Goal: Information Seeking & Learning: Understand process/instructions

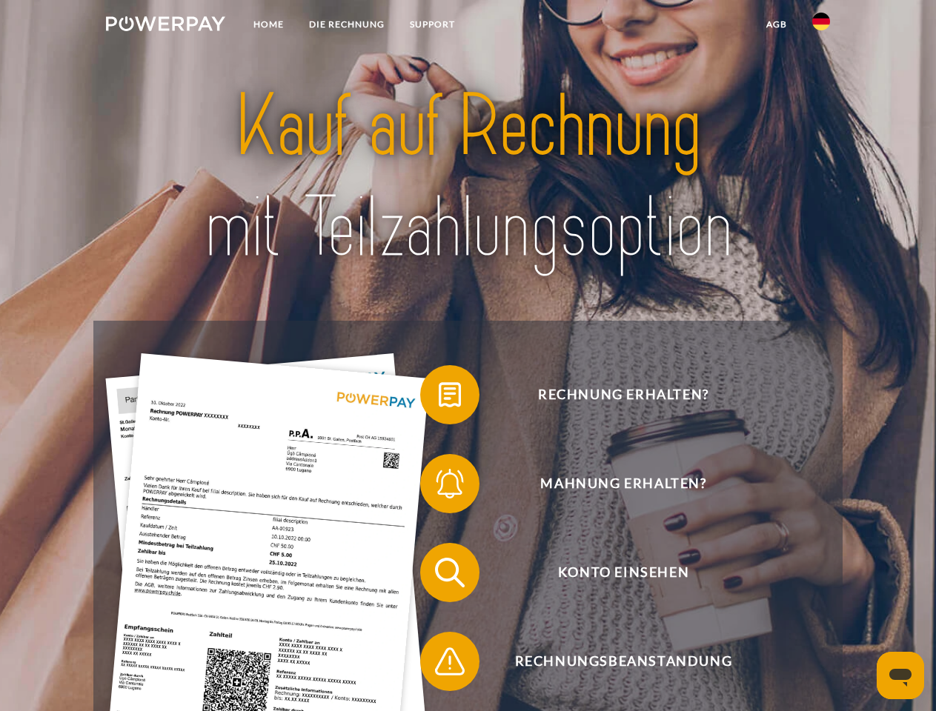
click at [165, 26] on img at bounding box center [165, 23] width 119 height 15
click at [821, 26] on img at bounding box center [821, 22] width 18 height 18
click at [776, 24] on link "agb" at bounding box center [777, 24] width 46 height 27
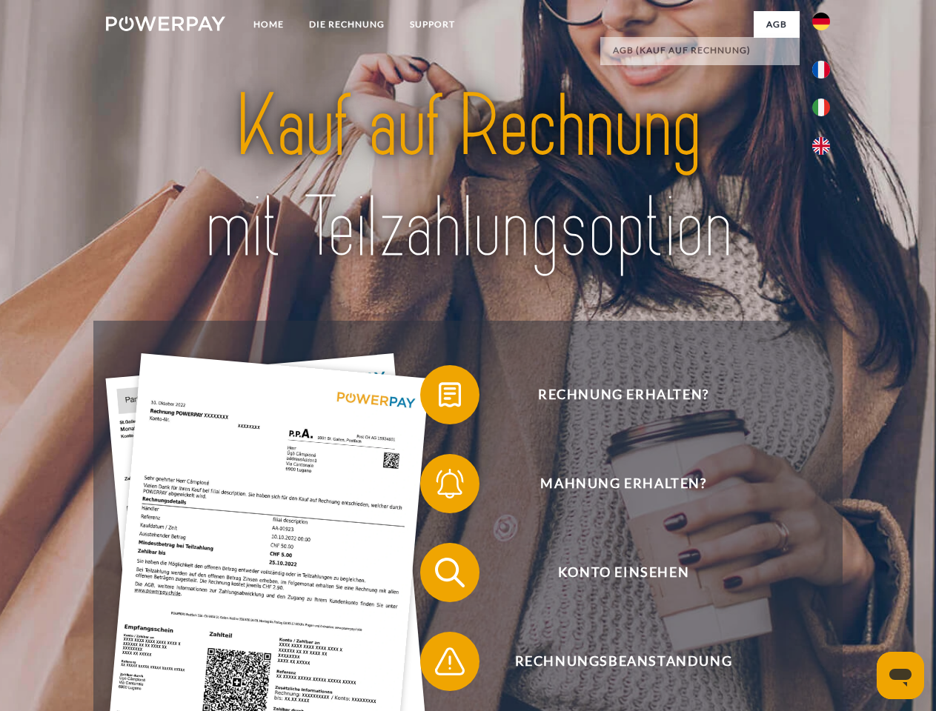
click at [439, 398] on span at bounding box center [428, 395] width 74 height 74
click at [439, 487] on span at bounding box center [428, 484] width 74 height 74
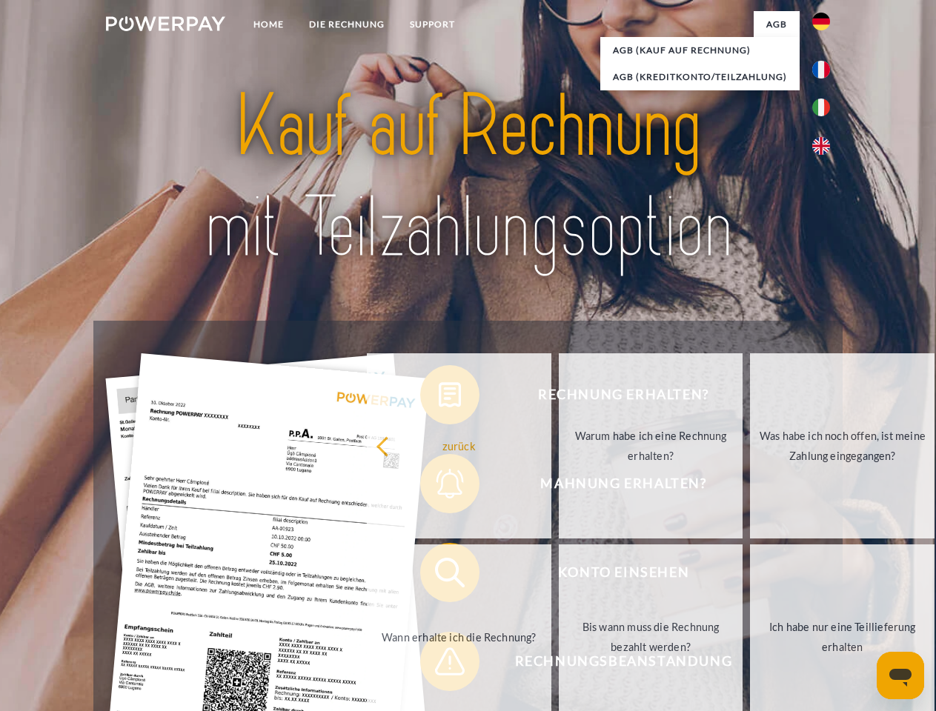
click at [559, 576] on link "Bis wann muss die Rechnung bezahlt werden?" at bounding box center [651, 637] width 185 height 185
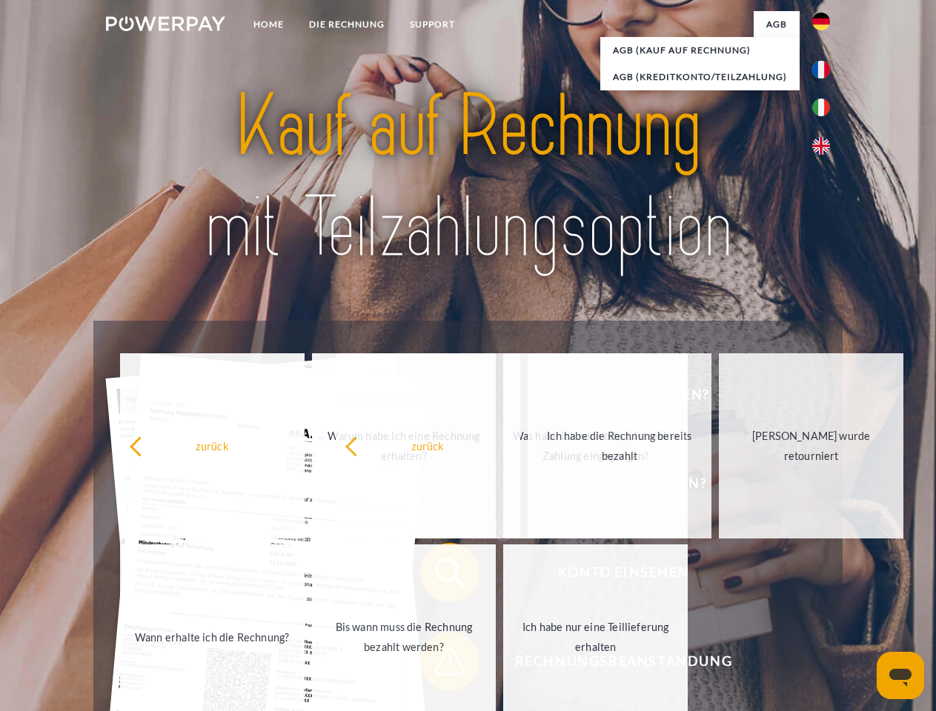
click at [439, 665] on span at bounding box center [428, 662] width 74 height 74
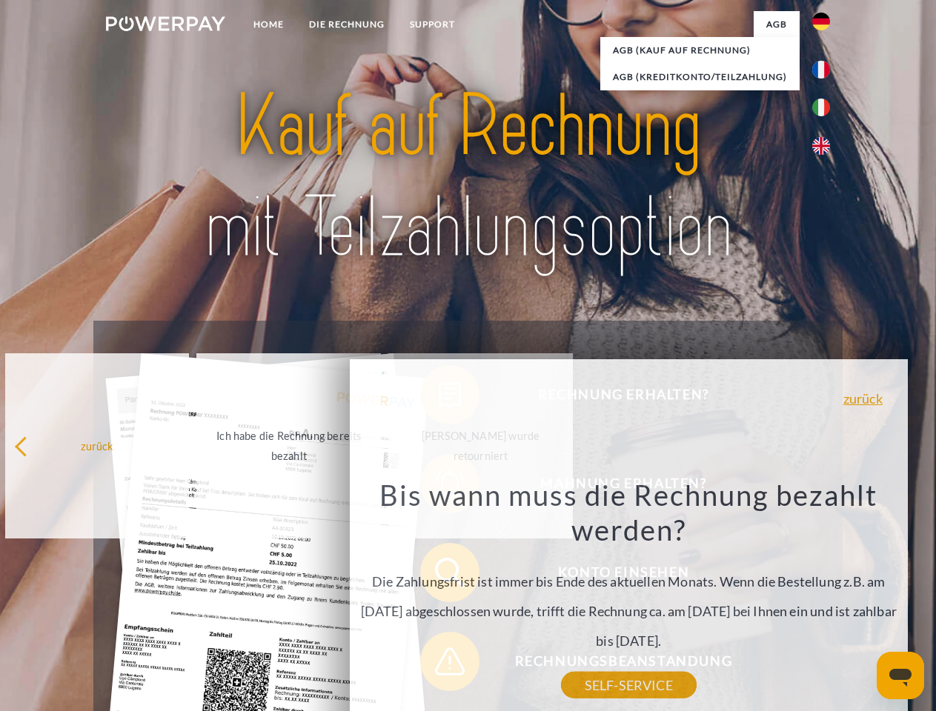
click at [900, 676] on icon "Messaging-Fenster öffnen" at bounding box center [900, 678] width 22 height 18
